Goal: Task Accomplishment & Management: Use online tool/utility

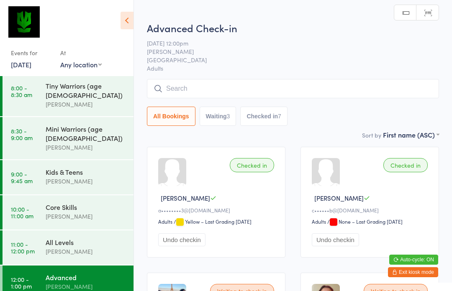
click at [169, 93] on input "search" at bounding box center [293, 88] width 292 height 19
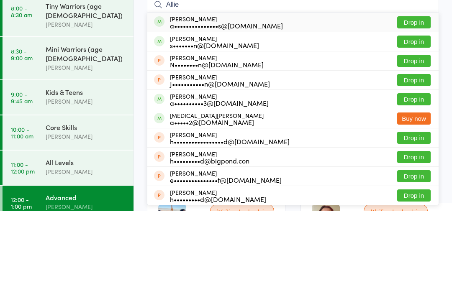
type input "Allie"
click at [405, 96] on button "Drop in" at bounding box center [413, 102] width 33 height 12
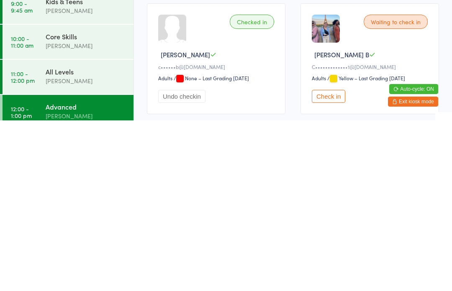
click at [330, 260] on button "Check in" at bounding box center [327, 266] width 33 height 13
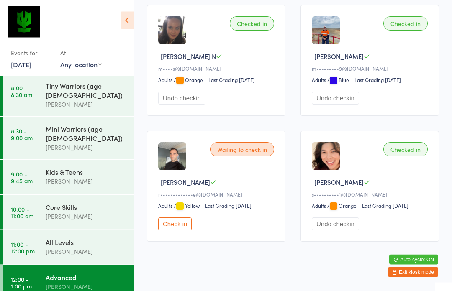
scroll to position [646, 0]
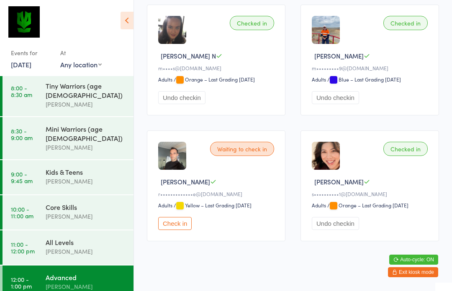
click at [95, 282] on div "[PERSON_NAME]" at bounding box center [86, 287] width 81 height 10
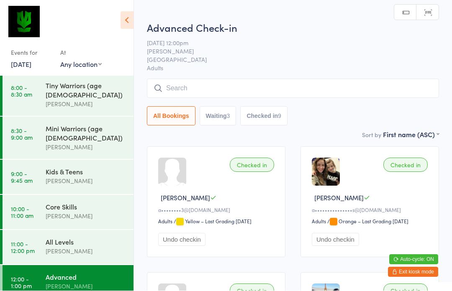
scroll to position [0, 0]
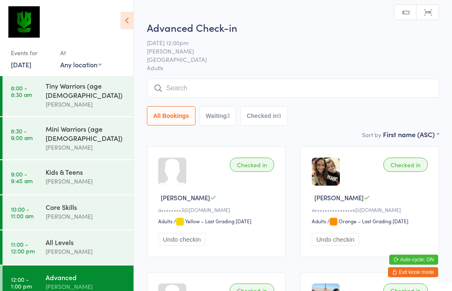
click at [218, 83] on input "search" at bounding box center [293, 88] width 292 height 19
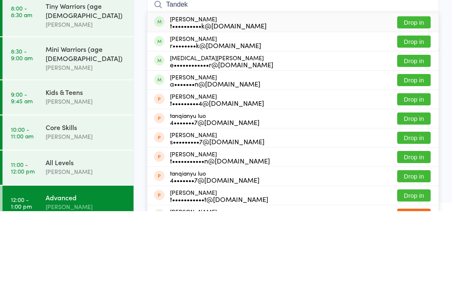
type input "Tandek"
click at [420, 115] on button "Drop in" at bounding box center [413, 121] width 33 height 12
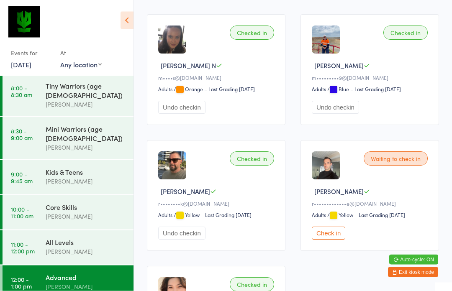
scroll to position [636, 0]
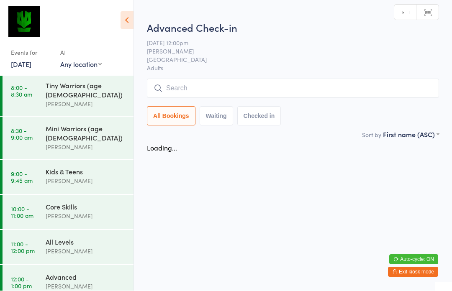
scroll to position [0, 0]
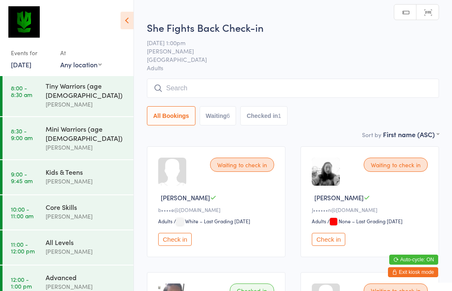
click at [97, 281] on div "Advanced [PERSON_NAME]" at bounding box center [90, 281] width 88 height 33
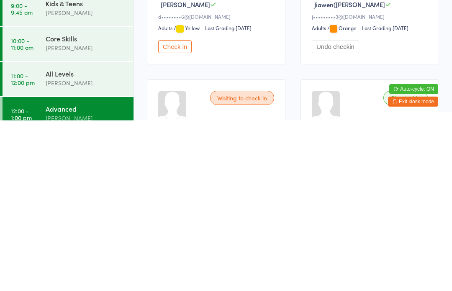
scroll to position [281, 0]
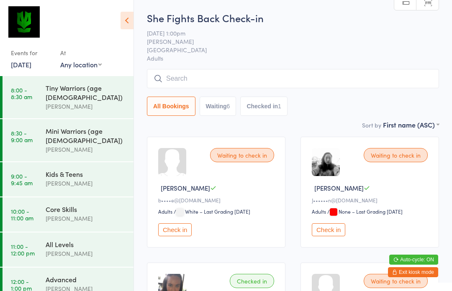
scroll to position [19, 0]
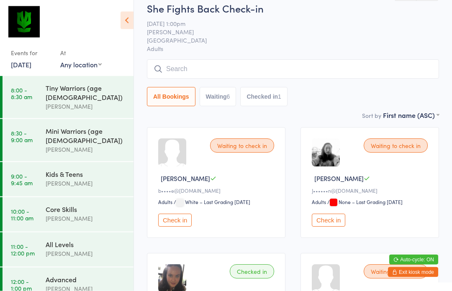
click at [327, 224] on button "Check in" at bounding box center [327, 220] width 33 height 13
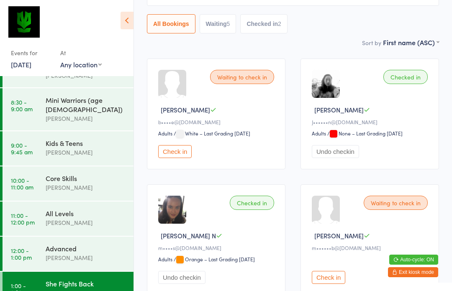
scroll to position [0, 0]
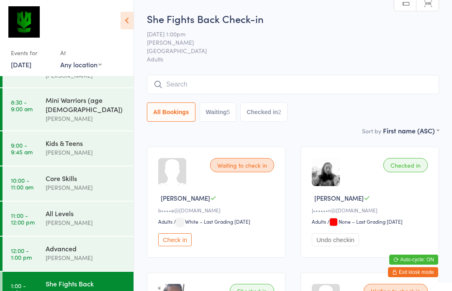
click at [332, 86] on input "search" at bounding box center [293, 84] width 292 height 19
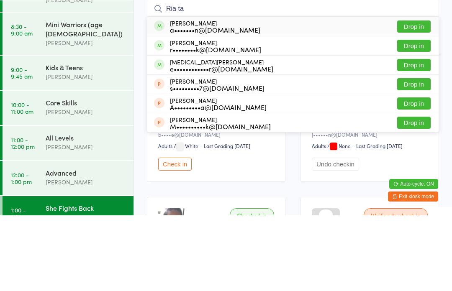
type input "Ria ta"
click at [418, 96] on button "Drop in" at bounding box center [413, 102] width 33 height 12
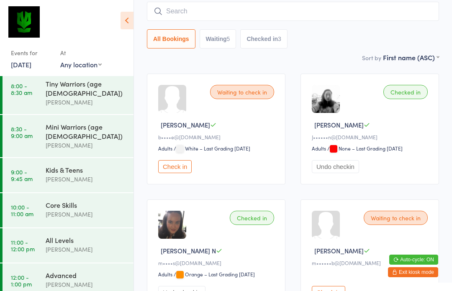
scroll to position [2, 0]
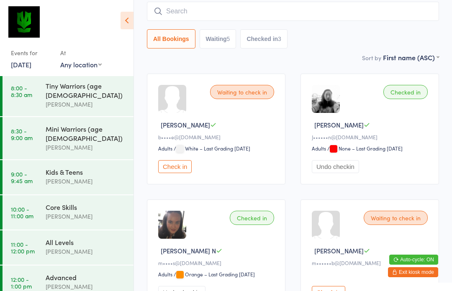
click at [372, 13] on input "search" at bounding box center [293, 11] width 292 height 19
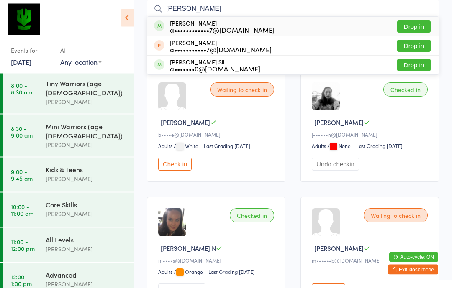
type input "[PERSON_NAME]"
click at [416, 23] on button "Drop in" at bounding box center [413, 29] width 33 height 12
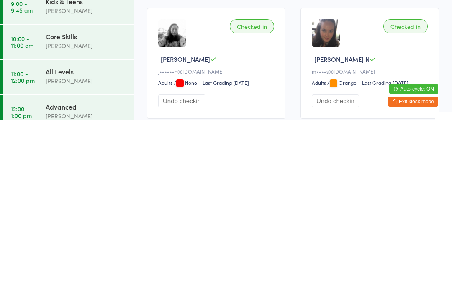
scroll to position [99, 0]
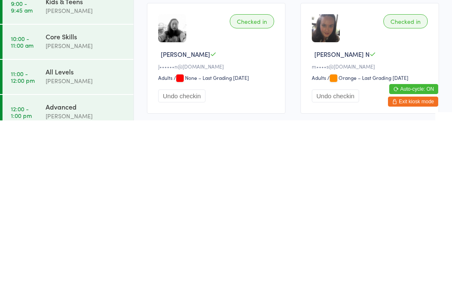
click at [92, 273] on div "Advanced" at bounding box center [86, 277] width 81 height 9
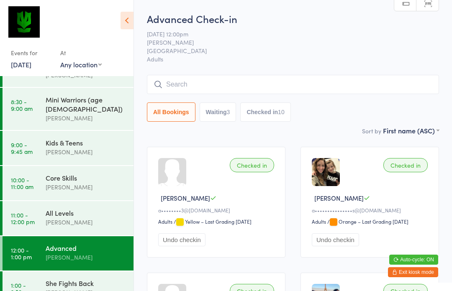
scroll to position [31, 0]
click at [108, 279] on div "She Fights Back" at bounding box center [86, 283] width 81 height 9
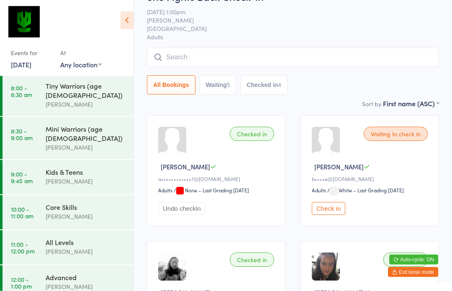
scroll to position [31, 0]
click at [411, 135] on div "Waiting to check in" at bounding box center [395, 134] width 64 height 14
click at [329, 207] on button "Check in" at bounding box center [327, 208] width 33 height 13
